Goal: Task Accomplishment & Management: Complete application form

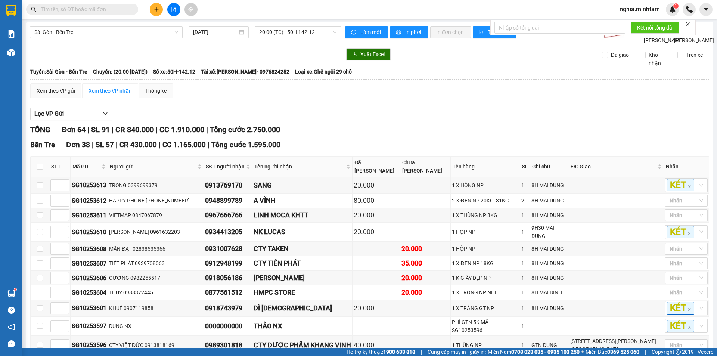
scroll to position [523, 0]
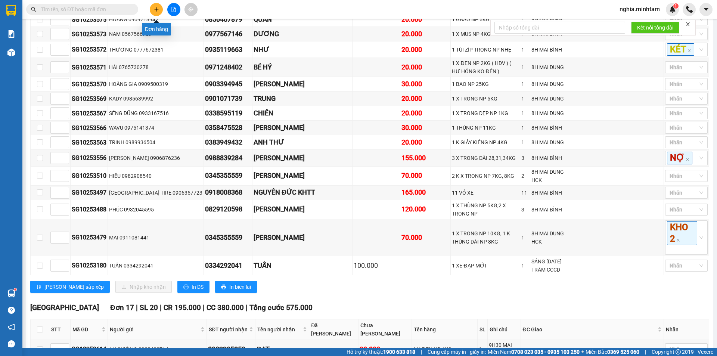
click at [155, 13] on button at bounding box center [156, 9] width 13 height 13
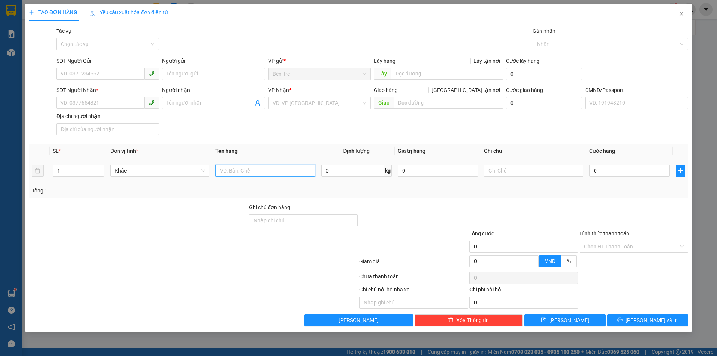
click at [259, 173] on input "text" at bounding box center [264, 171] width 99 height 12
type input "1 thung 5kg np"
click at [418, 171] on input "0" at bounding box center [438, 171] width 80 height 12
click at [401, 170] on input "010h nghia" at bounding box center [438, 171] width 80 height 12
drag, startPoint x: 424, startPoint y: 171, endPoint x: 393, endPoint y: 169, distance: 30.3
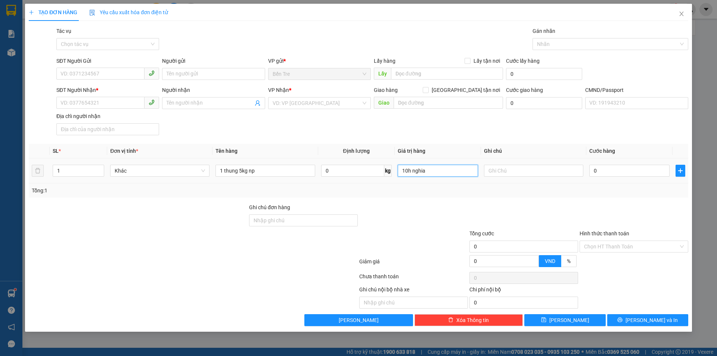
click at [393, 169] on tr "1 Khác 1 thung 5kg np 0 kg 10h nghia 0" at bounding box center [358, 170] width 659 height 25
type input "0"
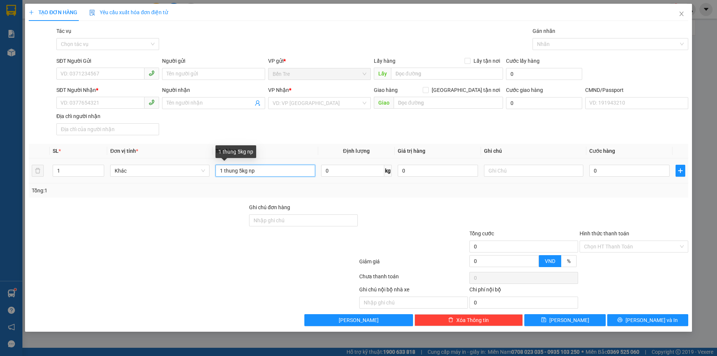
click at [274, 171] on input "1 thung 5kg np" at bounding box center [264, 171] width 99 height 12
type input "1 thung 5kg np tn"
click at [78, 73] on input "SĐT Người Gửi" at bounding box center [100, 74] width 88 height 12
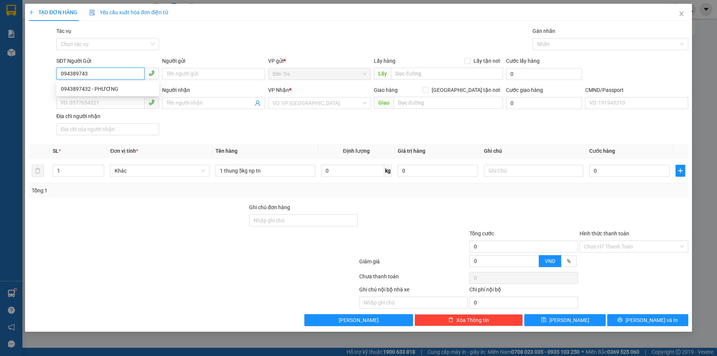
type input "0943897432"
click at [108, 87] on div "0943897432 - PHƯƠNG" at bounding box center [108, 89] width 94 height 8
type input "PHƯƠNG"
type input "0933365029"
type input "NGUYÊN THIỆP"
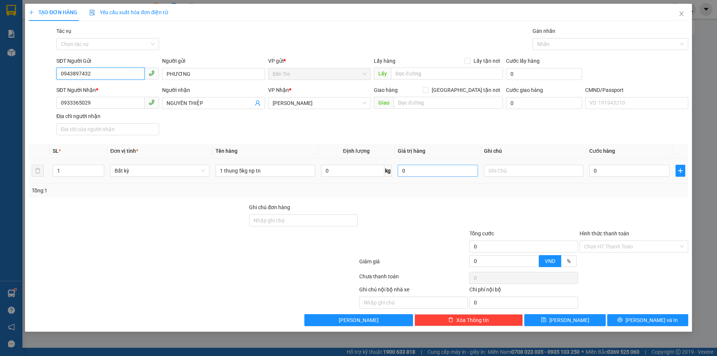
type input "0943897432"
click at [417, 170] on input "0" at bounding box center [438, 171] width 80 height 12
click at [518, 171] on input "text" at bounding box center [533, 171] width 99 height 12
type input "10h nghia"
click at [607, 173] on input "0" at bounding box center [629, 171] width 80 height 12
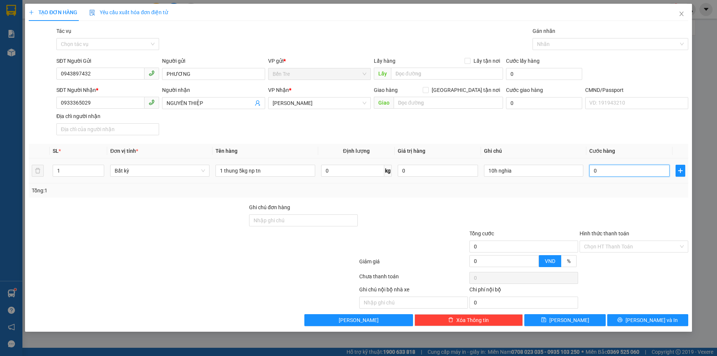
type input "2"
type input "20"
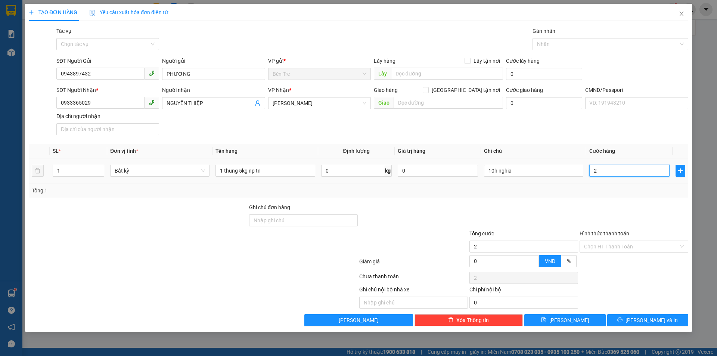
type input "20"
type input "200"
type input "2.000"
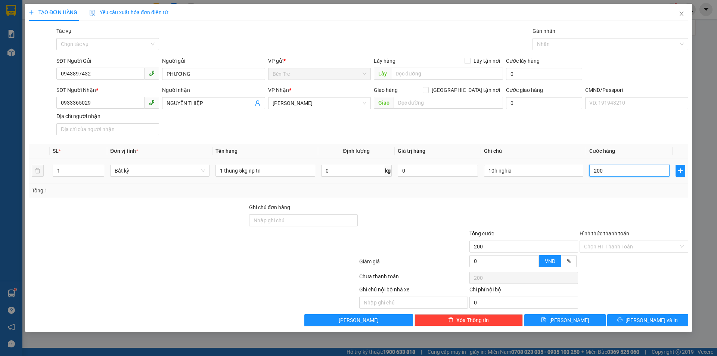
type input "2.000"
type input "20.000"
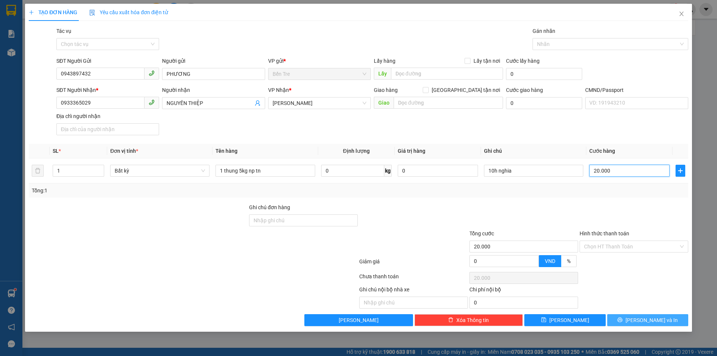
type input "20.000"
click at [641, 316] on span "[PERSON_NAME] và In" at bounding box center [651, 320] width 52 height 8
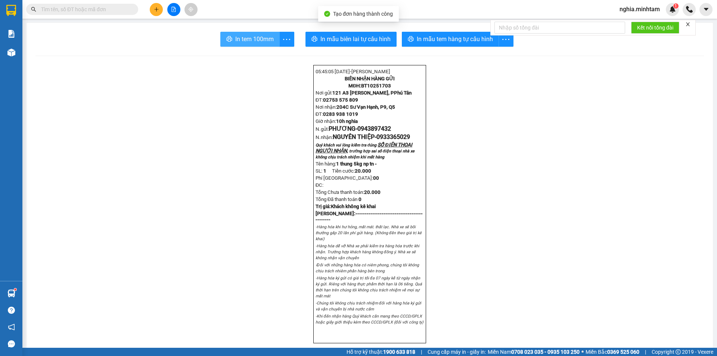
click at [245, 41] on span "In tem 100mm" at bounding box center [254, 38] width 38 height 9
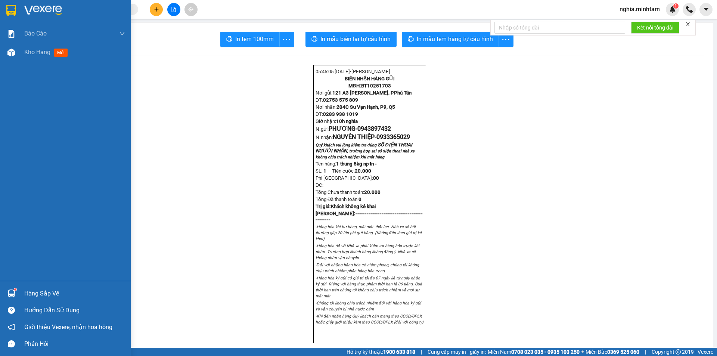
click at [11, 11] on img at bounding box center [11, 10] width 10 height 11
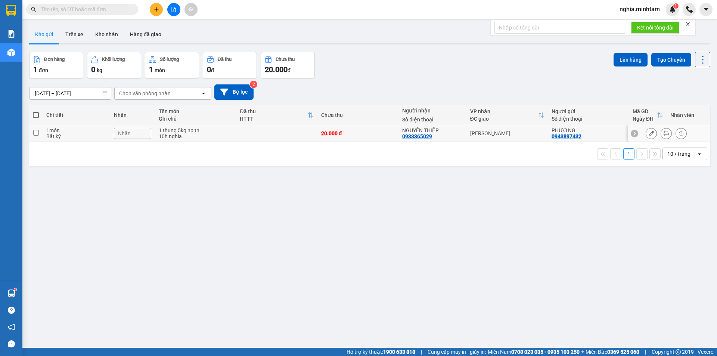
click at [35, 131] on input "checkbox" at bounding box center [36, 133] width 6 height 6
checkbox input "true"
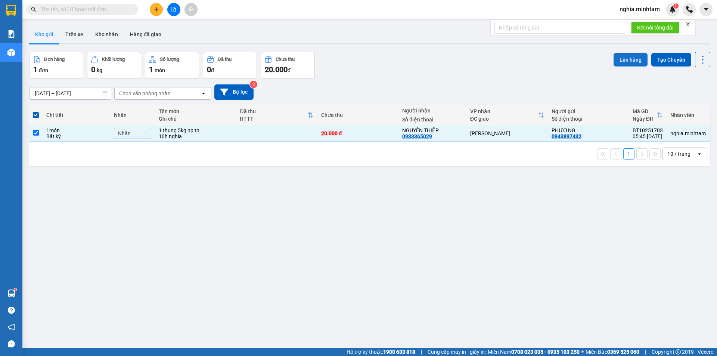
click at [620, 59] on button "Lên hàng" at bounding box center [630, 59] width 34 height 13
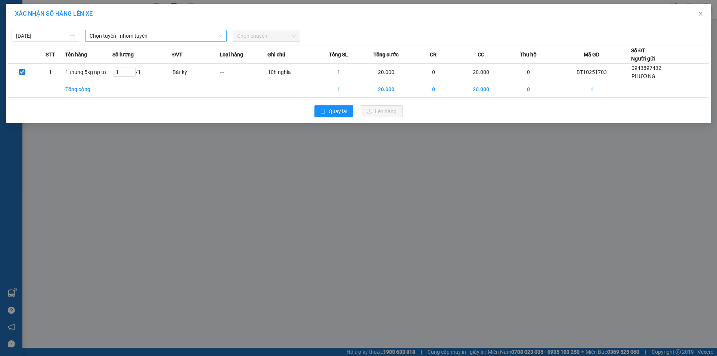
drag, startPoint x: 157, startPoint y: 29, endPoint x: 155, endPoint y: 33, distance: 5.0
click at [155, 32] on div "[DATE] Chọn tuyến - nhóm tuyến Chọn chuyến" at bounding box center [358, 34] width 701 height 16
click at [155, 37] on span "Chọn tuyến - nhóm tuyến" at bounding box center [156, 35] width 133 height 11
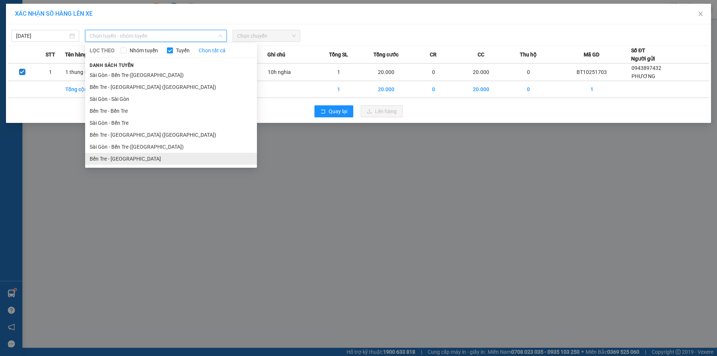
click at [136, 164] on li "Bến Tre - [GEOGRAPHIC_DATA]" at bounding box center [171, 159] width 172 height 12
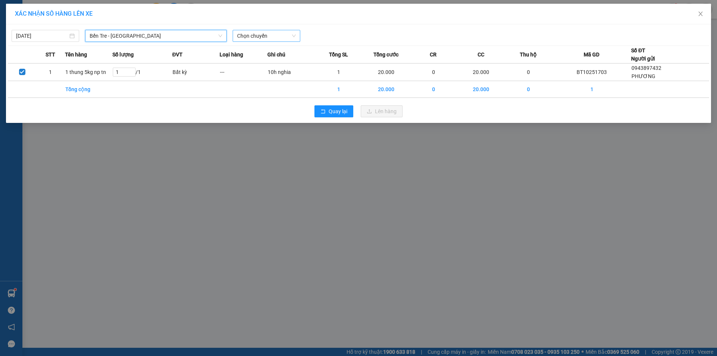
click at [256, 36] on span "Chọn chuyến" at bounding box center [266, 35] width 59 height 11
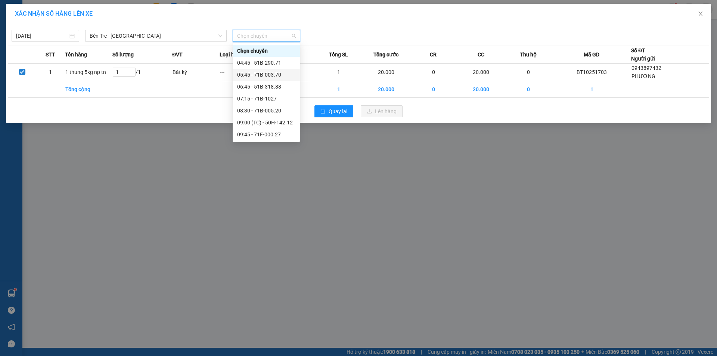
click at [271, 72] on div "05:45 - 71B-003.70" at bounding box center [266, 75] width 58 height 8
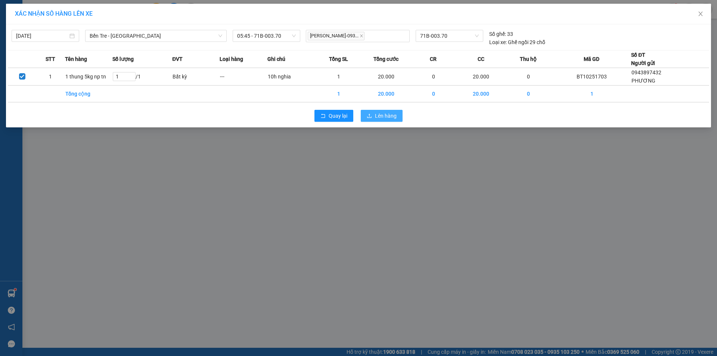
click at [375, 113] on span "Lên hàng" at bounding box center [386, 116] width 22 height 8
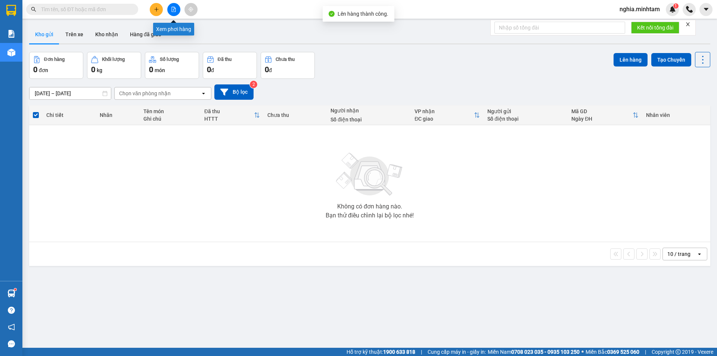
click at [175, 13] on button at bounding box center [173, 9] width 13 height 13
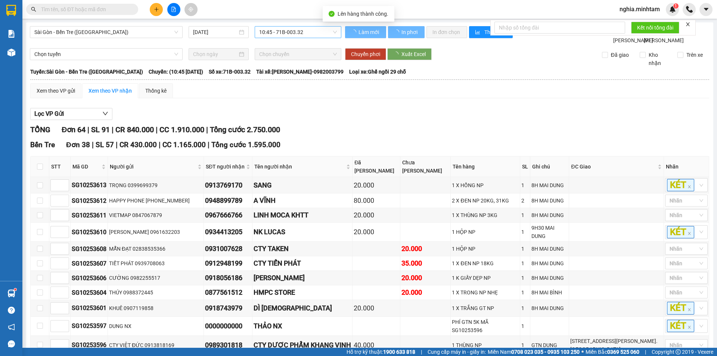
type input "[DATE]"
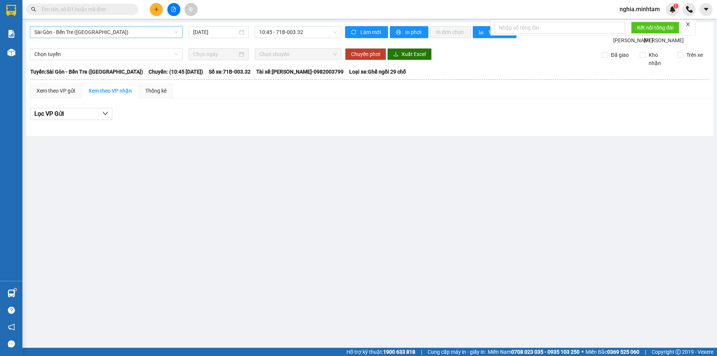
click at [121, 35] on span "Sài Gòn - Bến Tre ([GEOGRAPHIC_DATA])" at bounding box center [106, 32] width 144 height 11
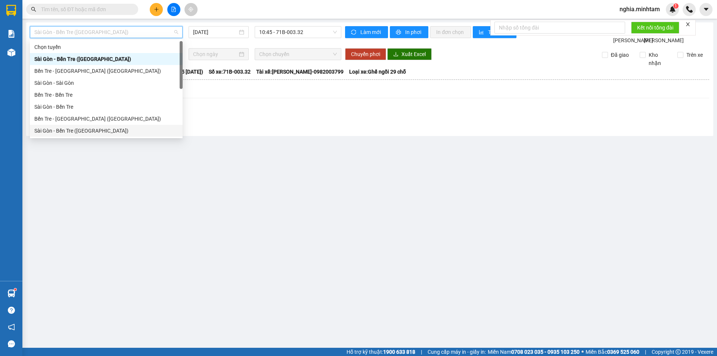
scroll to position [12, 0]
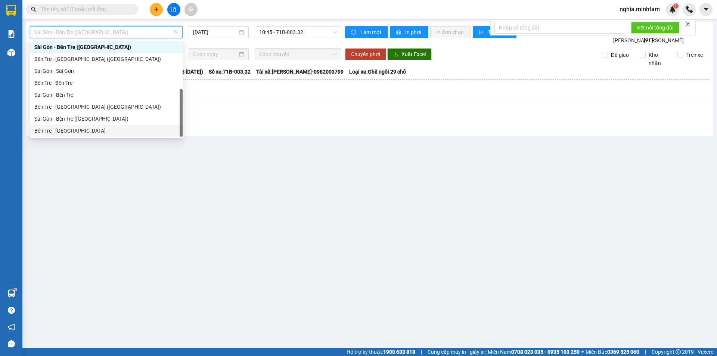
drag, startPoint x: 128, startPoint y: 132, endPoint x: 133, endPoint y: 128, distance: 7.2
click at [128, 132] on div "Bến Tre - [GEOGRAPHIC_DATA]" at bounding box center [106, 131] width 144 height 8
type input "[DATE]"
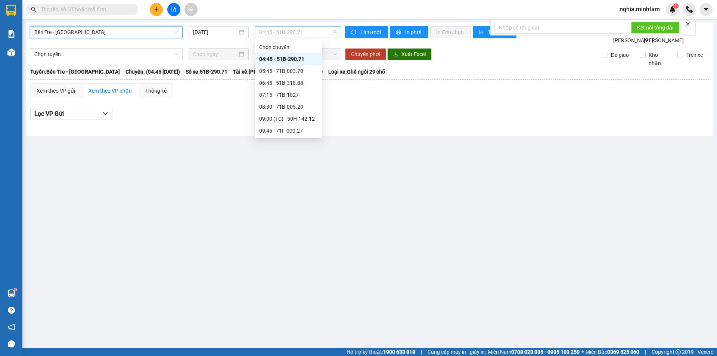
click at [268, 33] on span "04:45 - 51B-290.71" at bounding box center [298, 32] width 78 height 11
click at [284, 72] on div "05:45 - 71B-003.70" at bounding box center [288, 71] width 58 height 8
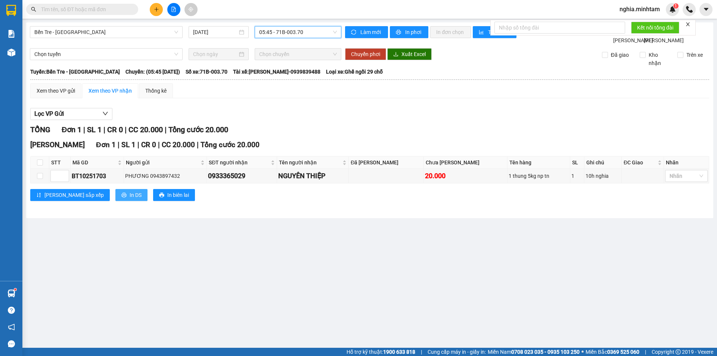
click at [130, 199] on span "In DS" at bounding box center [136, 195] width 12 height 8
